Goal: Task Accomplishment & Management: Manage account settings

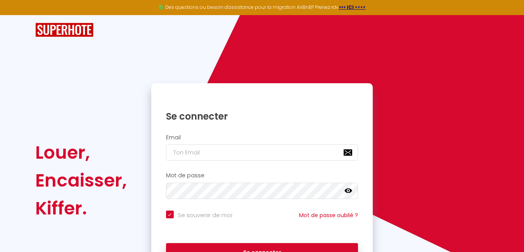
checkbox input "true"
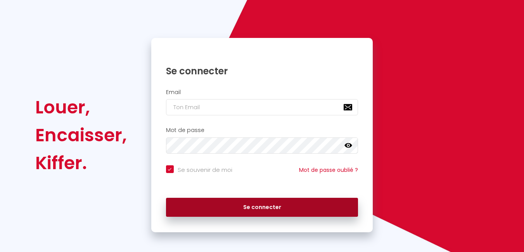
scroll to position [49, 0]
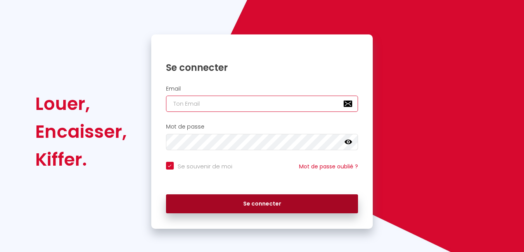
type input "[EMAIL_ADDRESS][DOMAIN_NAME]"
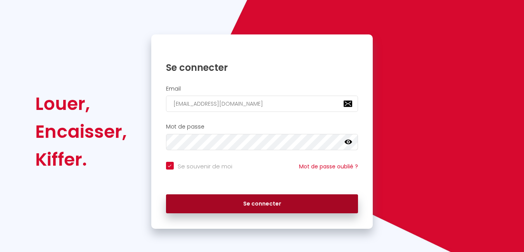
click at [238, 202] on button "Se connecter" at bounding box center [262, 204] width 192 height 19
checkbox input "true"
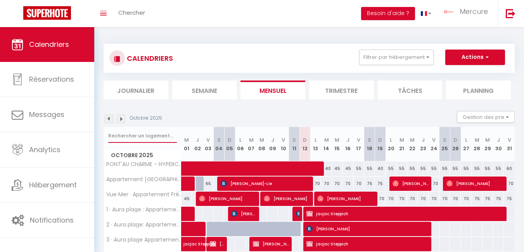
click at [134, 136] on input "text" at bounding box center [142, 136] width 69 height 14
type input "perigord"
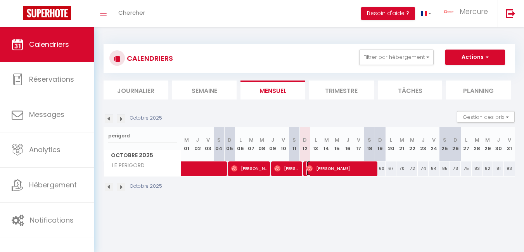
click at [334, 168] on span "[PERSON_NAME]" at bounding box center [340, 168] width 69 height 15
select select "OK"
select select "0"
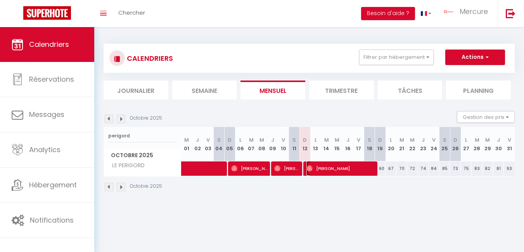
select select "1"
select select
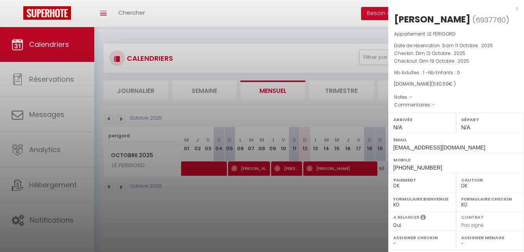
click at [180, 113] on div at bounding box center [262, 126] width 524 height 252
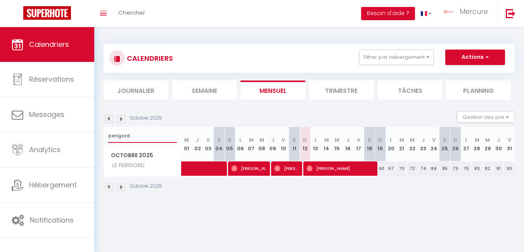
click at [136, 136] on input "perigord" at bounding box center [142, 136] width 69 height 14
type input "new rare patio"
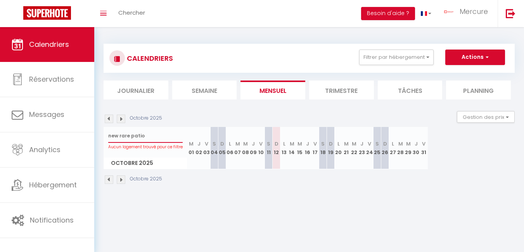
click at [145, 136] on input "new rare patio" at bounding box center [145, 136] width 74 height 14
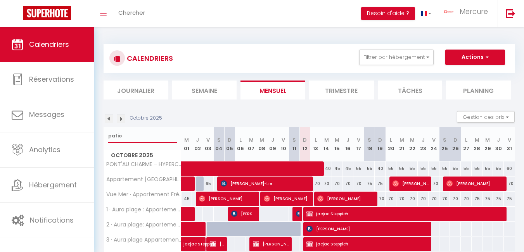
type input "patio"
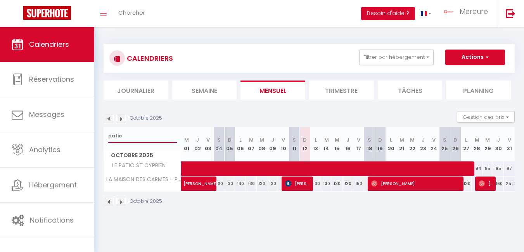
click at [146, 138] on input "patio" at bounding box center [142, 136] width 69 height 14
